Goal: Task Accomplishment & Management: Use online tool/utility

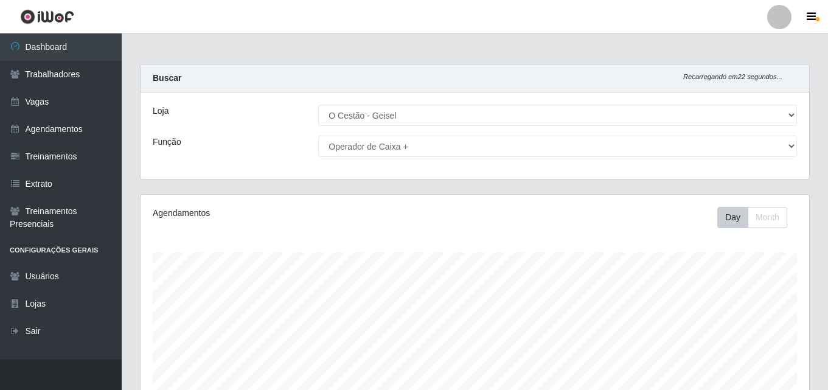
select select "224"
select select "72"
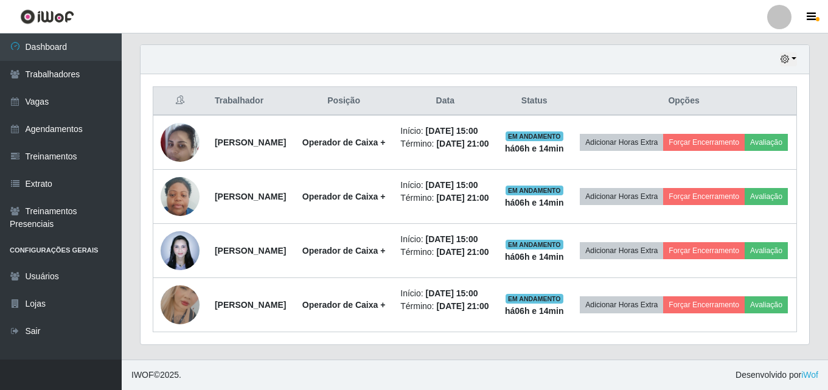
scroll to position [252, 668]
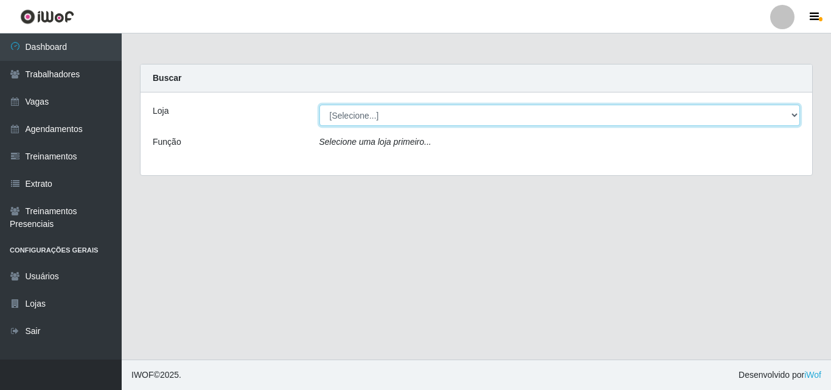
click at [362, 111] on select "[Selecione...] O Cestão - Geisel" at bounding box center [559, 115] width 481 height 21
select select "224"
click at [319, 105] on select "[Selecione...] O Cestão - Geisel" at bounding box center [559, 115] width 481 height 21
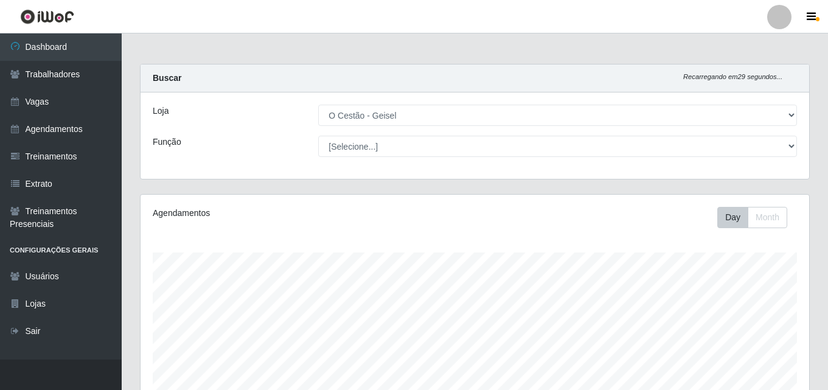
scroll to position [252, 668]
select select "72"
click at [318, 136] on select "[Selecione...] ASG ASG + ASG ++ Auxiliar de Estoque Auxiliar de Estoque + Auxil…" at bounding box center [557, 146] width 479 height 21
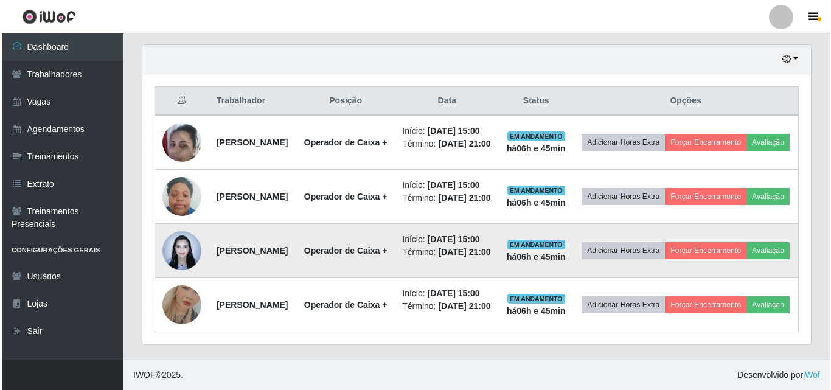
scroll to position [426, 0]
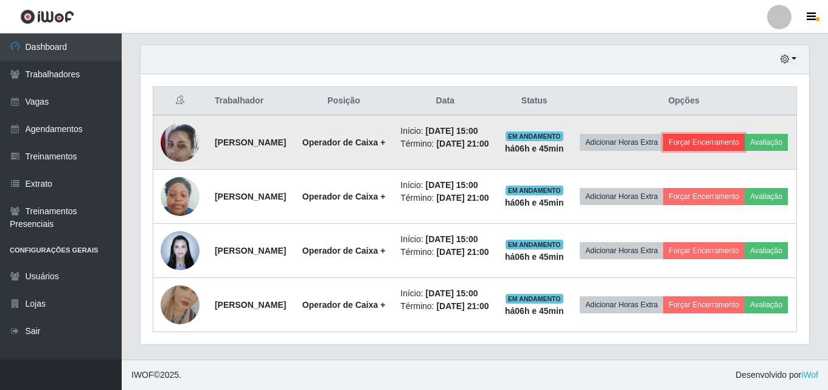
click at [744, 134] on button "Forçar Encerramento" at bounding box center [703, 142] width 81 height 17
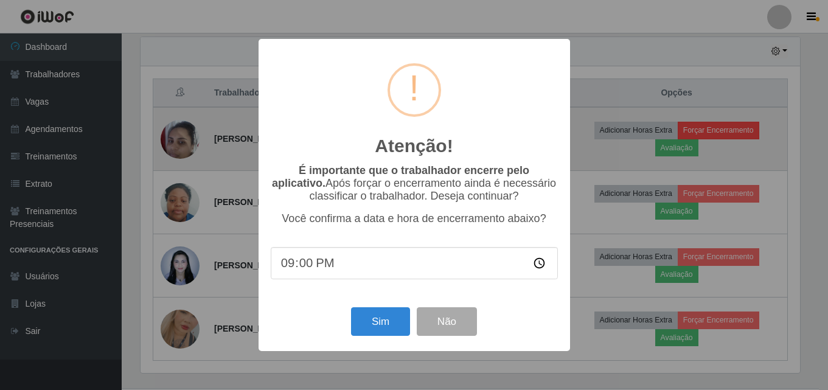
scroll to position [252, 662]
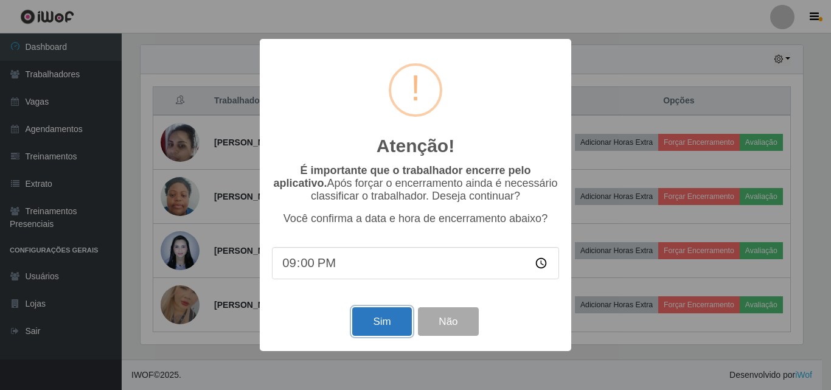
click at [387, 319] on button "Sim" at bounding box center [381, 321] width 59 height 29
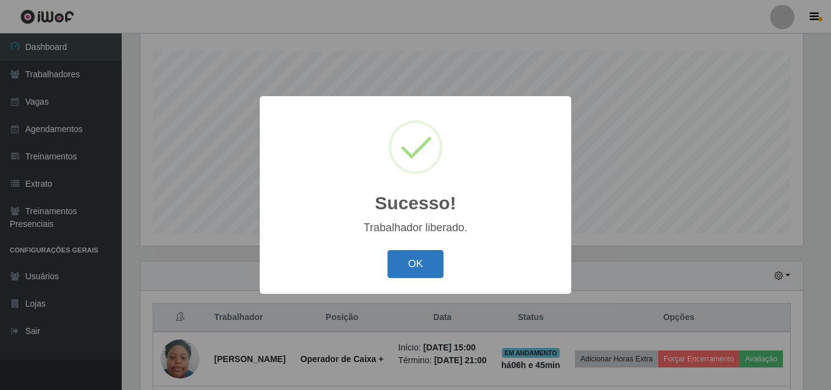
click at [420, 265] on button "OK" at bounding box center [415, 264] width 57 height 29
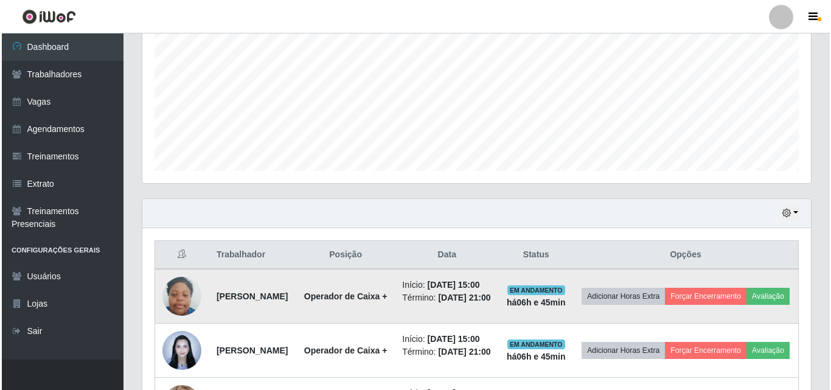
scroll to position [323, 0]
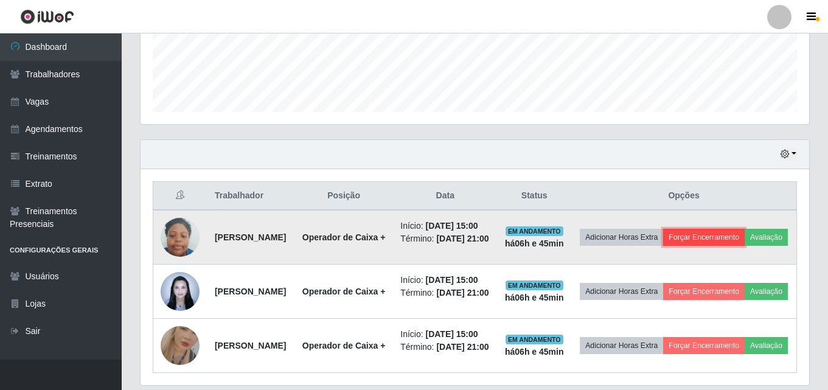
click at [744, 229] on button "Forçar Encerramento" at bounding box center [703, 237] width 81 height 17
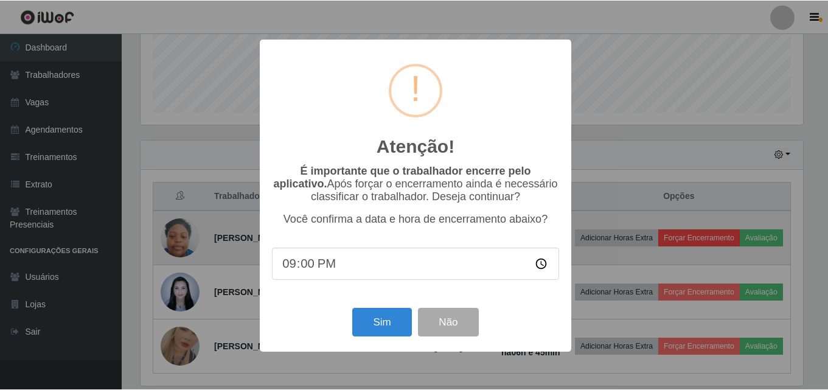
scroll to position [252, 662]
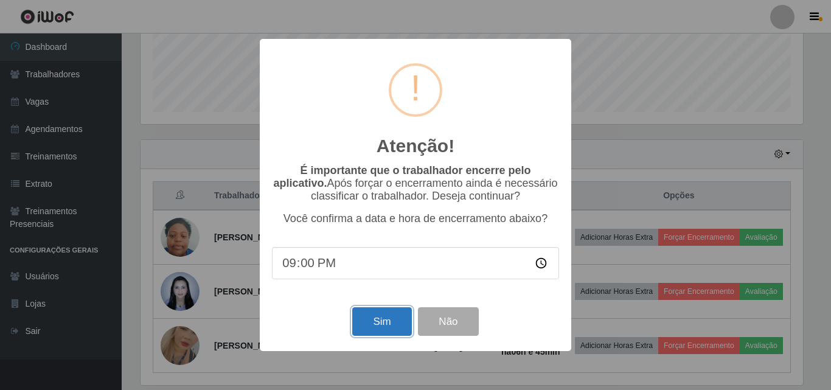
click at [384, 329] on button "Sim" at bounding box center [381, 321] width 59 height 29
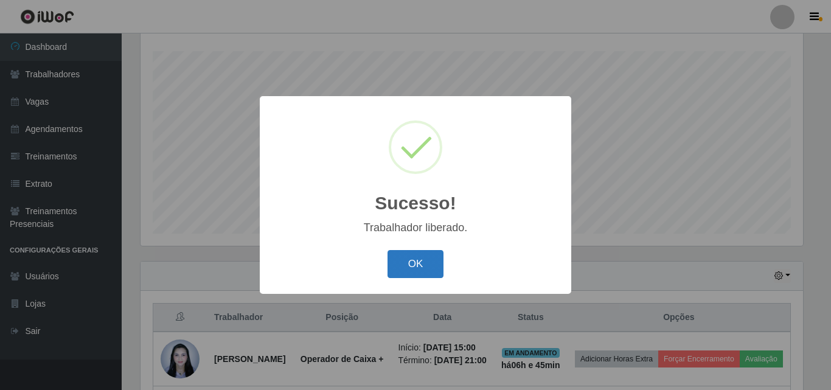
click at [423, 262] on button "OK" at bounding box center [415, 264] width 57 height 29
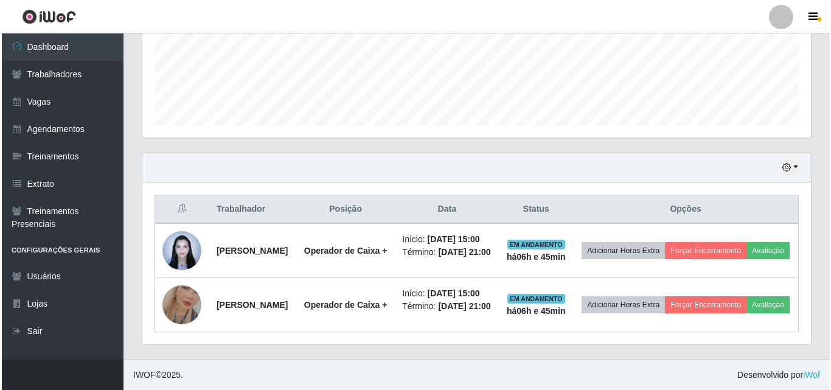
scroll to position [328, 0]
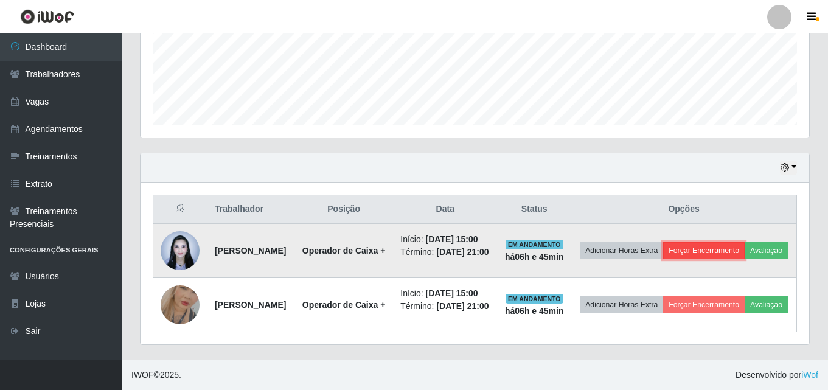
click at [744, 242] on button "Forçar Encerramento" at bounding box center [703, 250] width 81 height 17
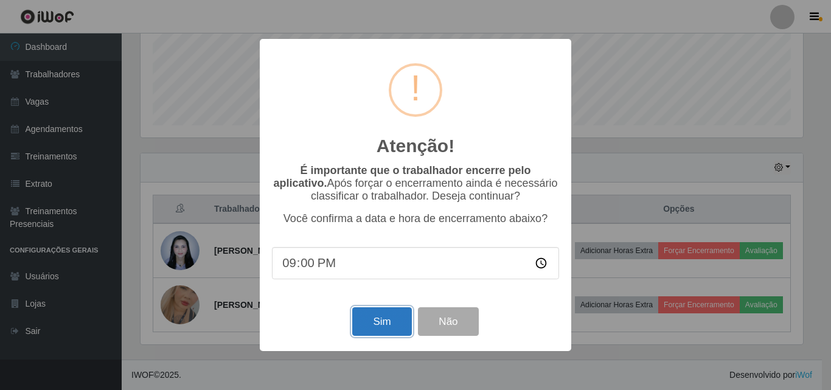
click at [371, 319] on button "Sim" at bounding box center [381, 321] width 59 height 29
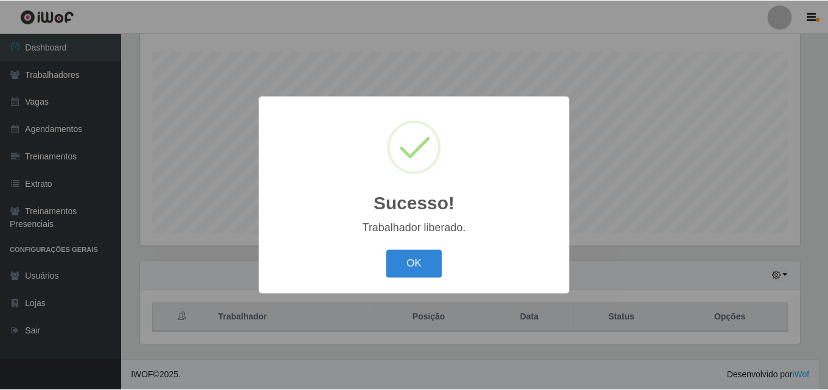
scroll to position [0, 0]
click at [418, 266] on button "OK" at bounding box center [415, 264] width 57 height 29
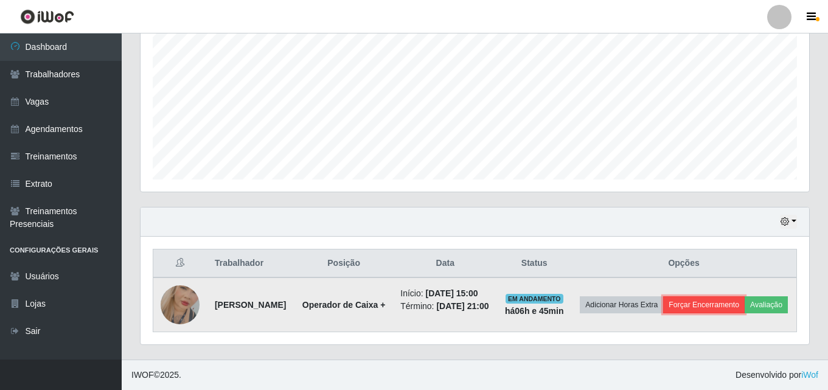
click at [732, 296] on button "Forçar Encerramento" at bounding box center [703, 304] width 81 height 17
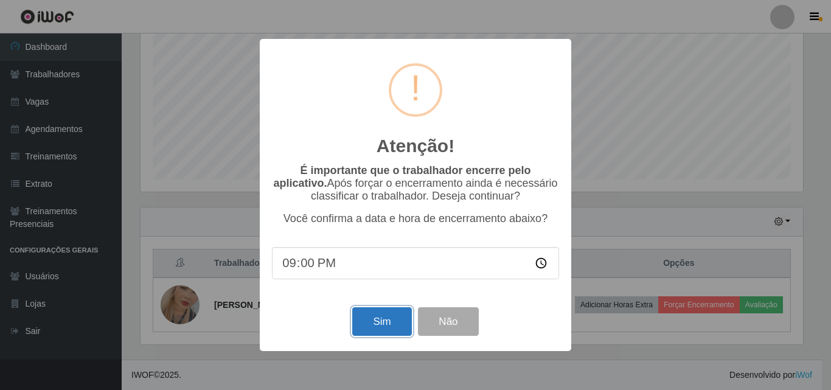
click at [384, 324] on button "Sim" at bounding box center [381, 321] width 59 height 29
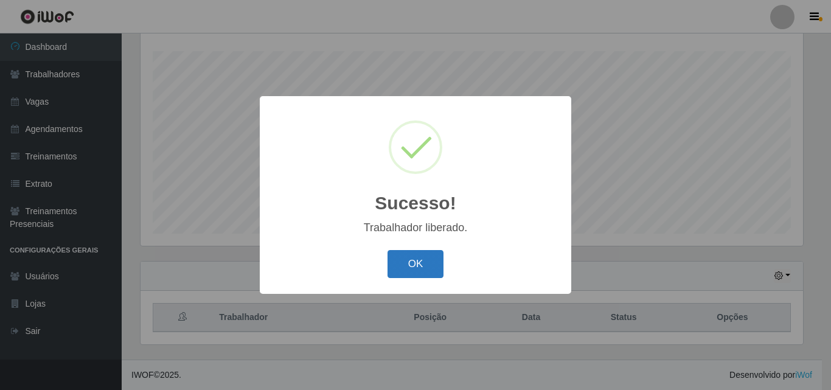
click at [409, 258] on button "OK" at bounding box center [415, 264] width 57 height 29
